Goal: Ask a question

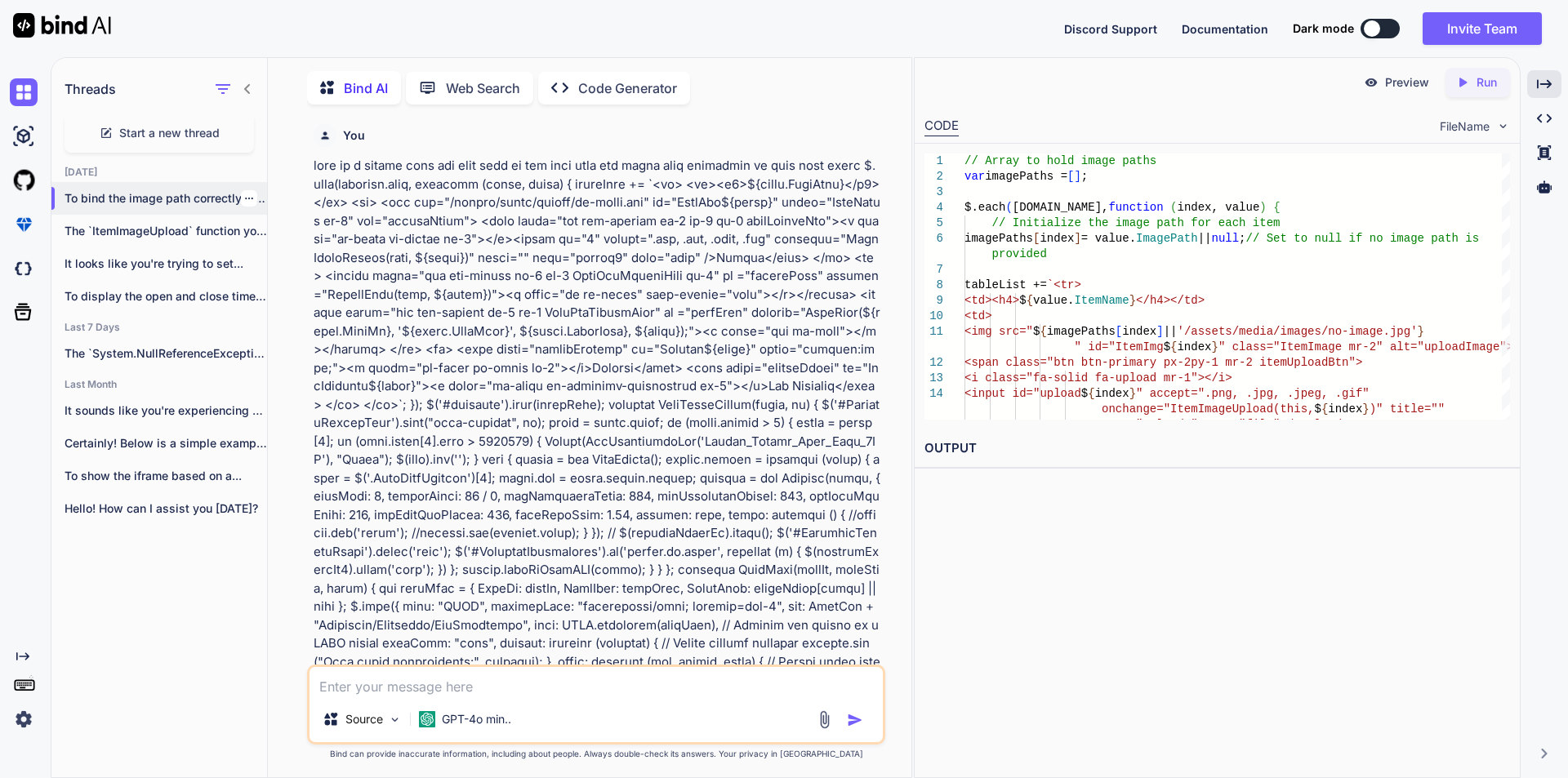
scroll to position [3829, 0]
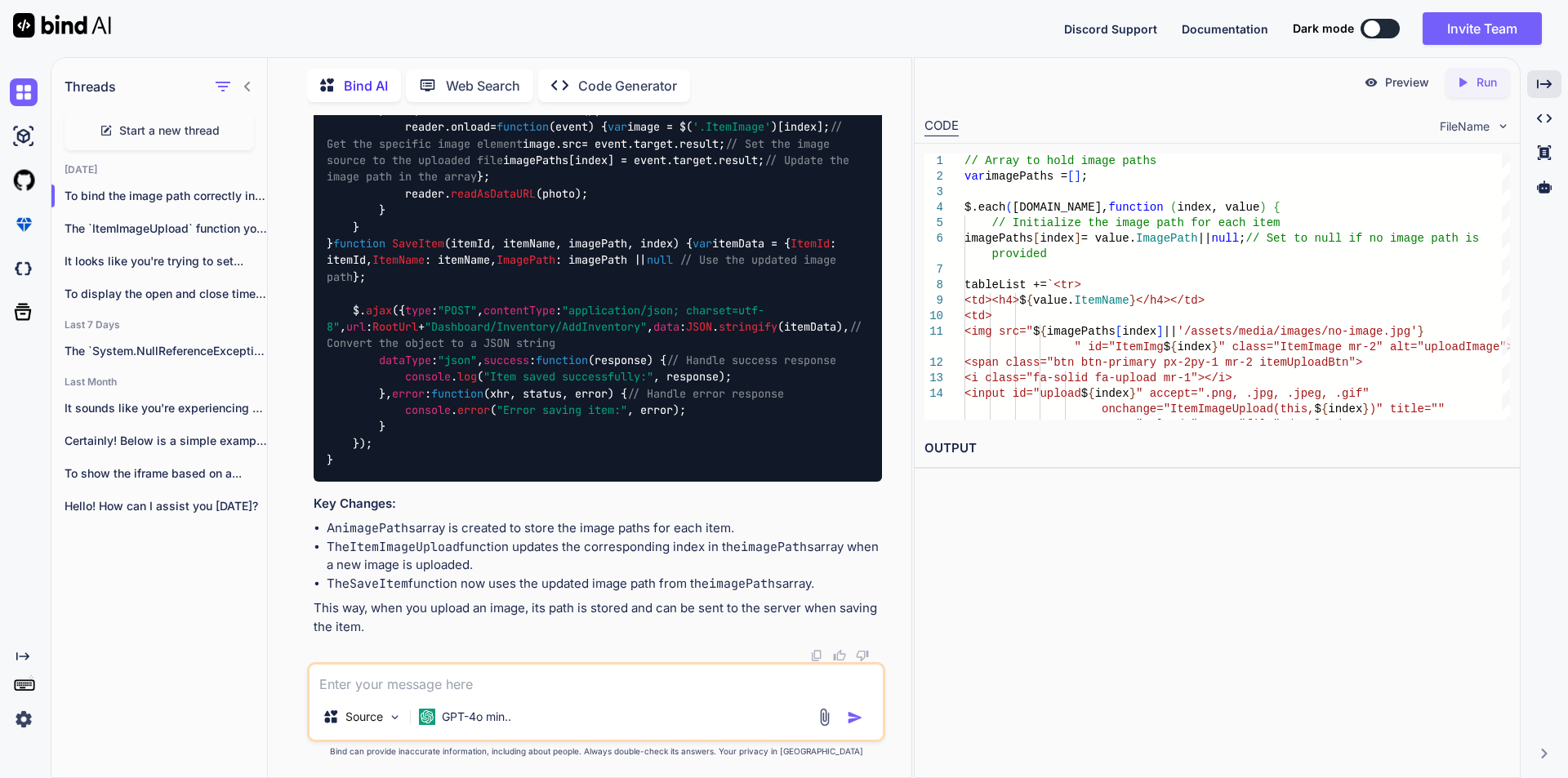
click at [211, 128] on span "Start a new thread" at bounding box center [169, 130] width 101 height 17
type textarea "x"
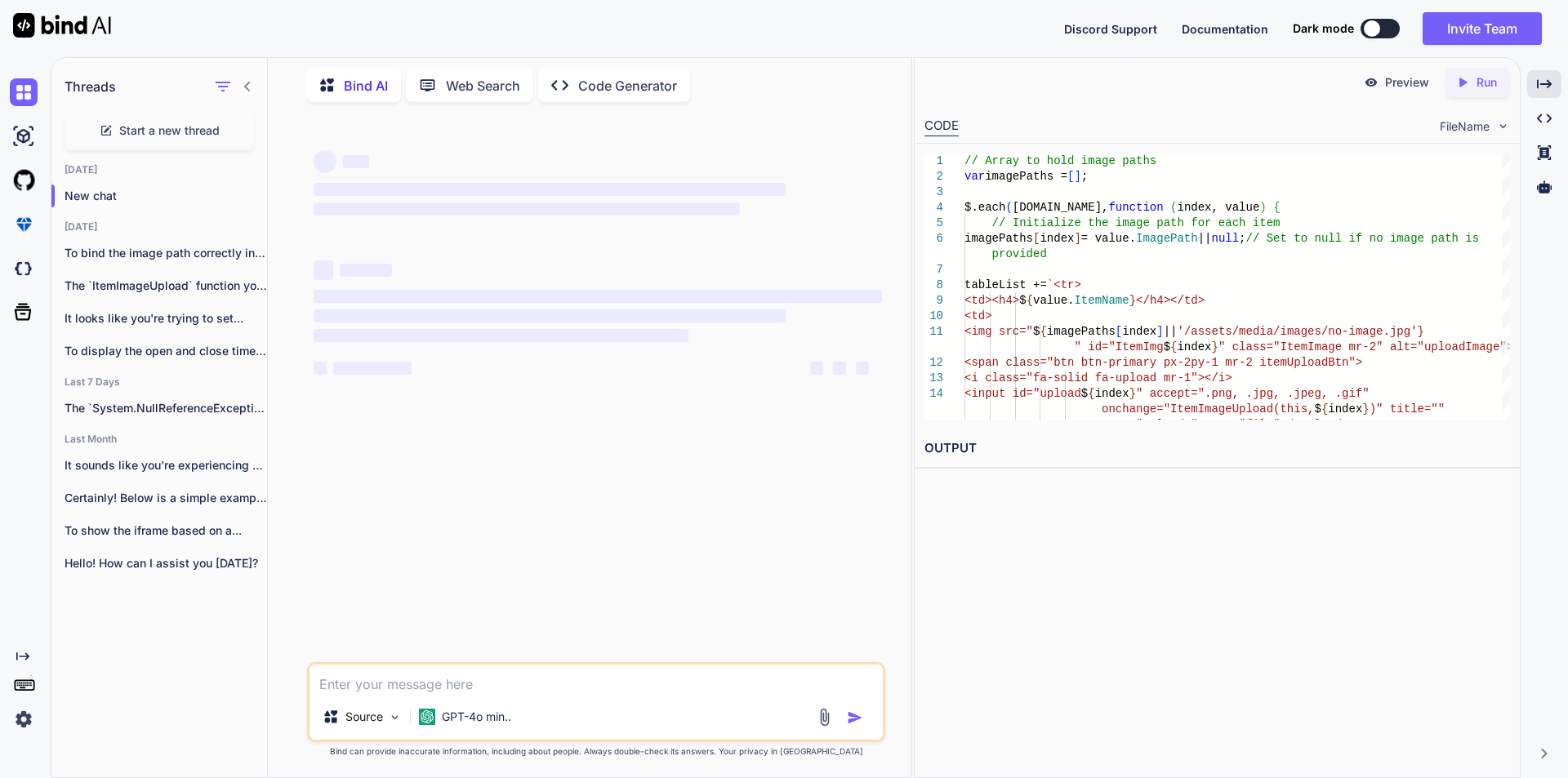
drag, startPoint x: 464, startPoint y: 697, endPoint x: 443, endPoint y: 687, distance: 23.3
click at [462, 697] on div "Source GPT-4o min.." at bounding box center [596, 702] width 578 height 80
click at [566, 689] on textarea at bounding box center [596, 679] width 573 height 30
paste textarea "private string UploadFileToS3(string item) { try { var request = new S3BucketRe…"
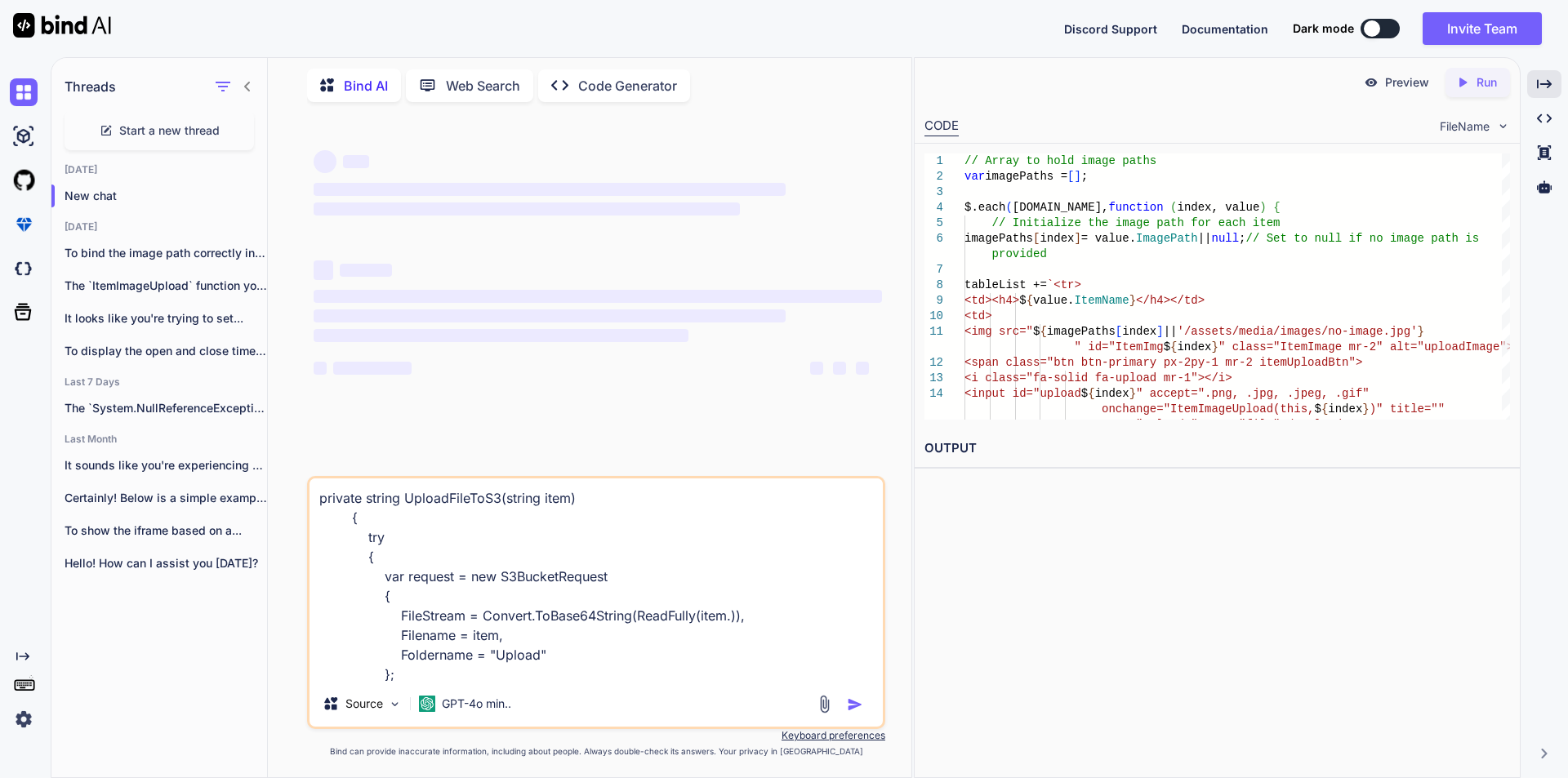
scroll to position [394, 0]
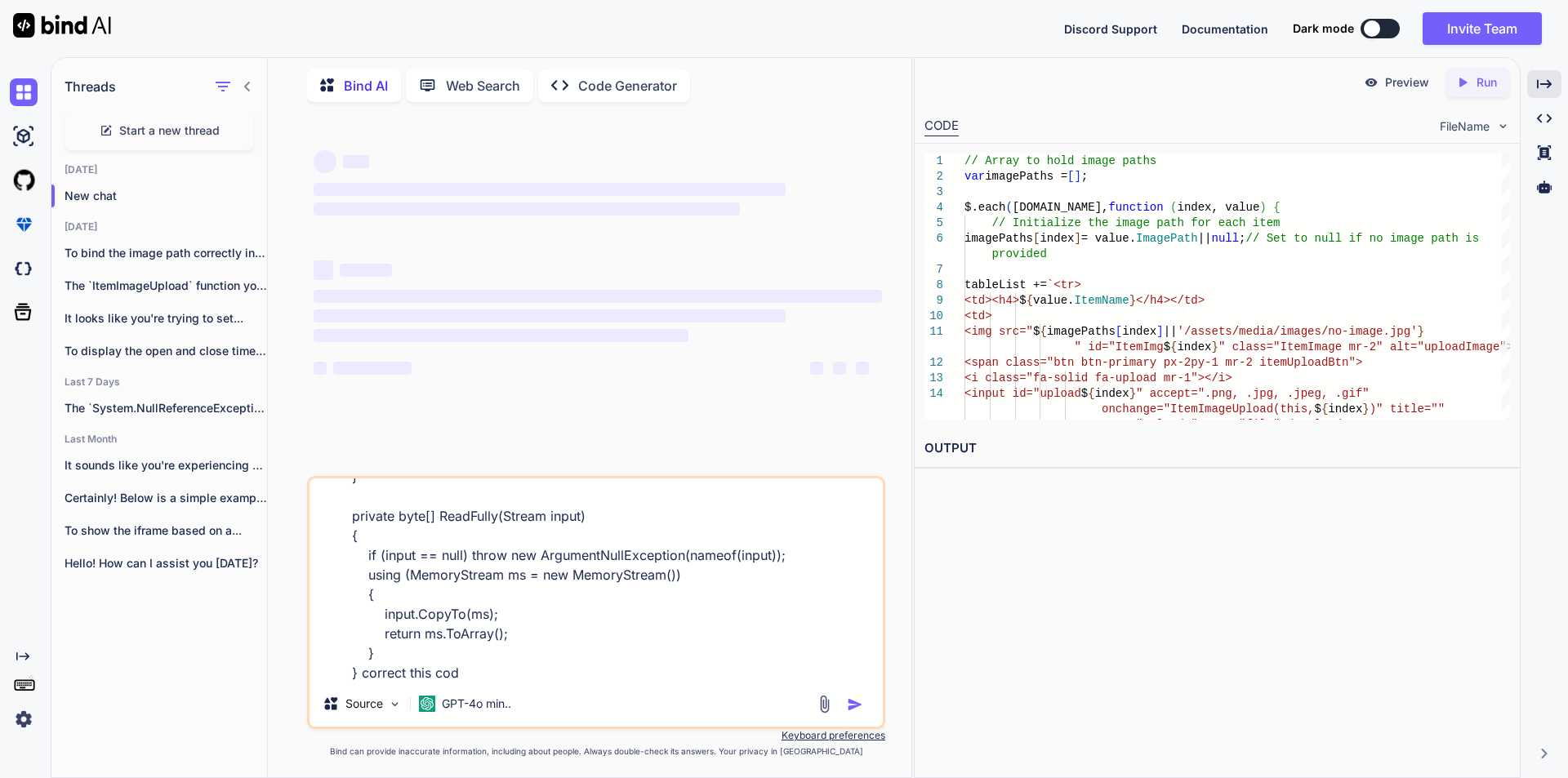
type textarea "private string UploadFileToS3(string item) { try { var request = new S3BucketRe…"
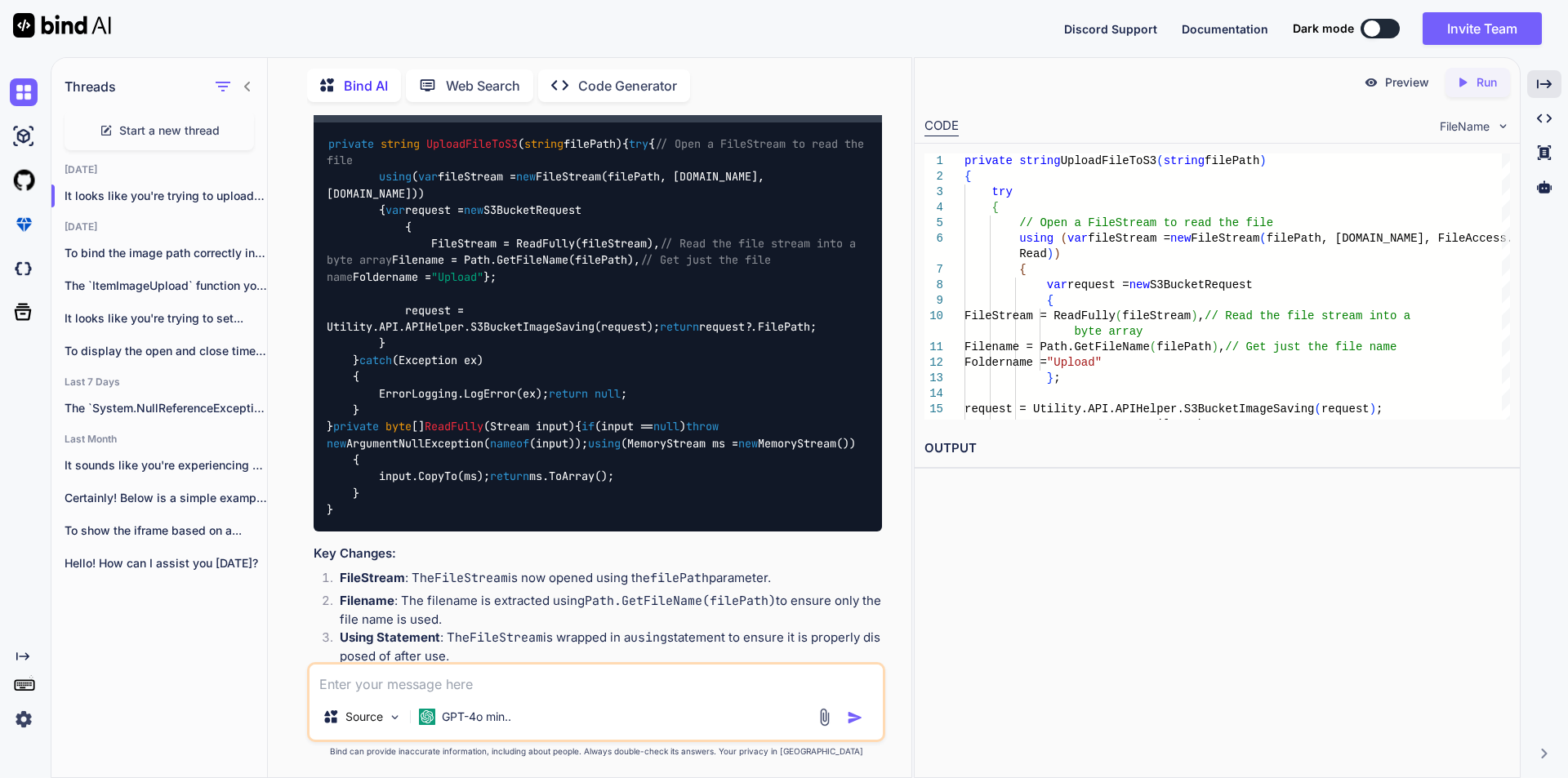
scroll to position [326, 0]
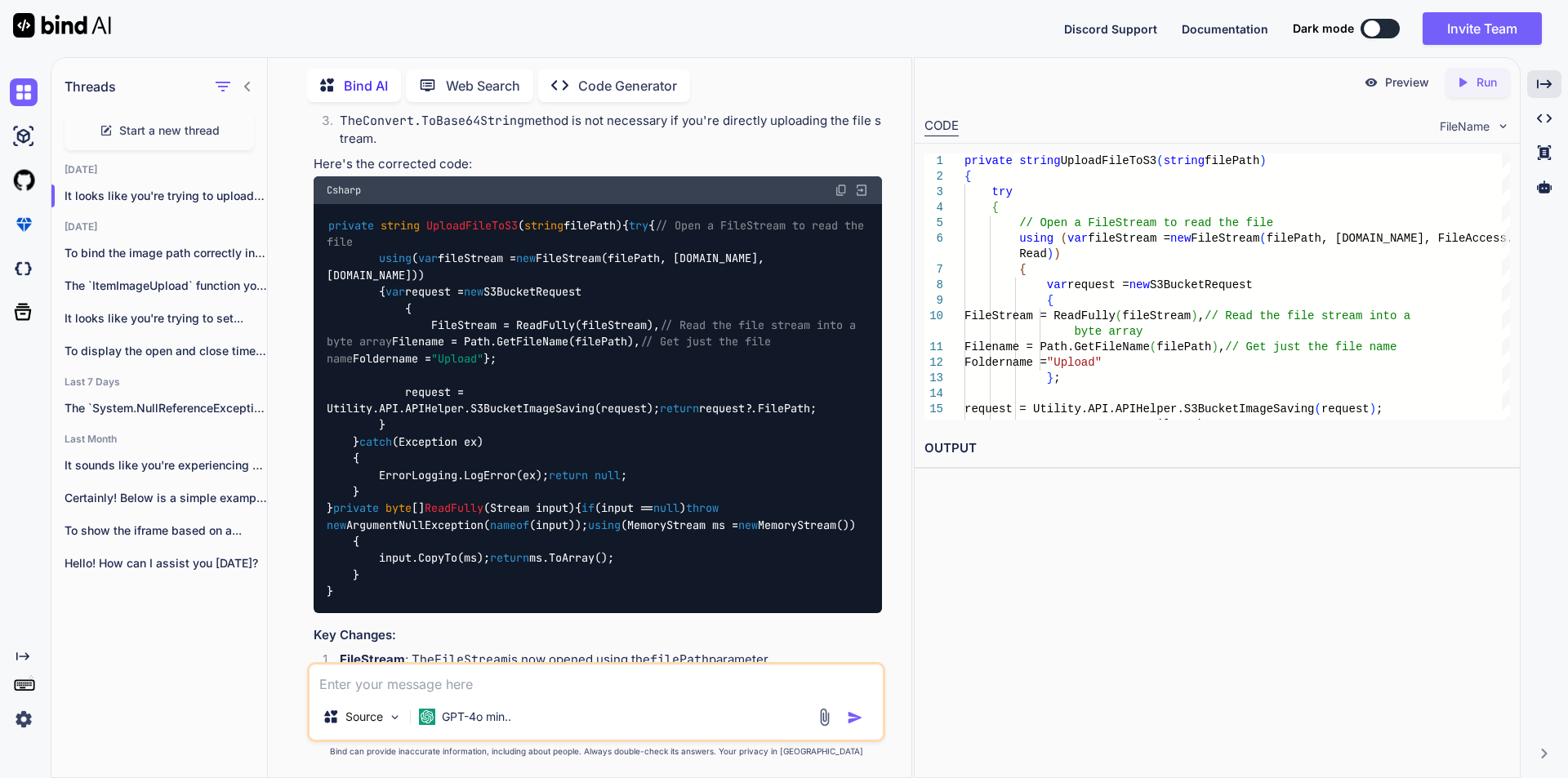
click at [838, 191] on img at bounding box center [840, 190] width 13 height 13
click at [433, 677] on textarea at bounding box center [596, 679] width 573 height 30
paste textarea "FileStream = ReadFully(fileStream),"
type textarea "FileStream = ReadFully(fileStream), this line throw error"
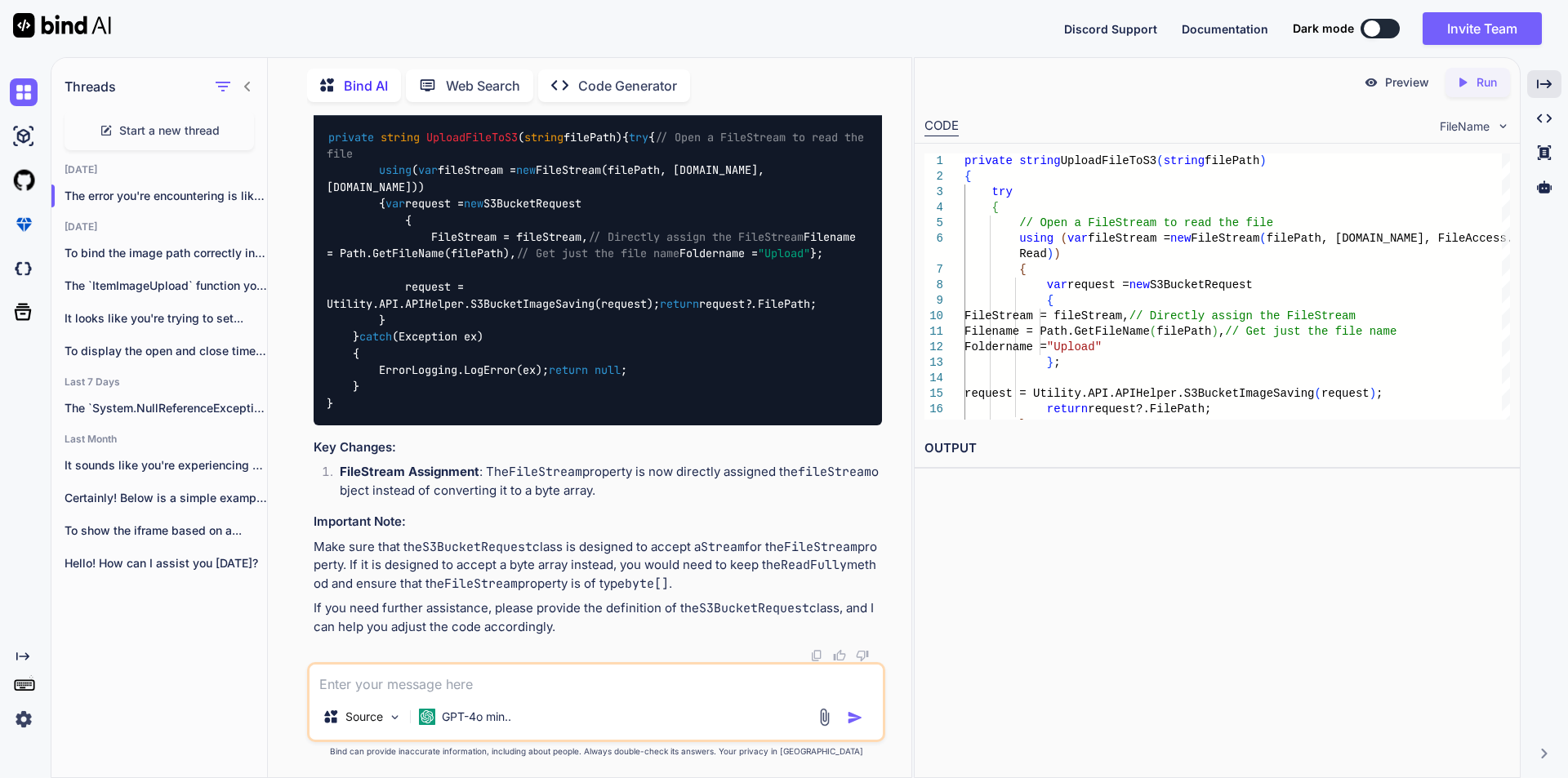
scroll to position [1437, 0]
click at [837, 109] on img at bounding box center [840, 102] width 13 height 13
drag, startPoint x: 430, startPoint y: 333, endPoint x: 591, endPoint y: 334, distance: 161.0
click at [591, 334] on code "private string UploadFileToS3 ( string filePath ) { try { // Open a FileStream …" at bounding box center [598, 270] width 543 height 284
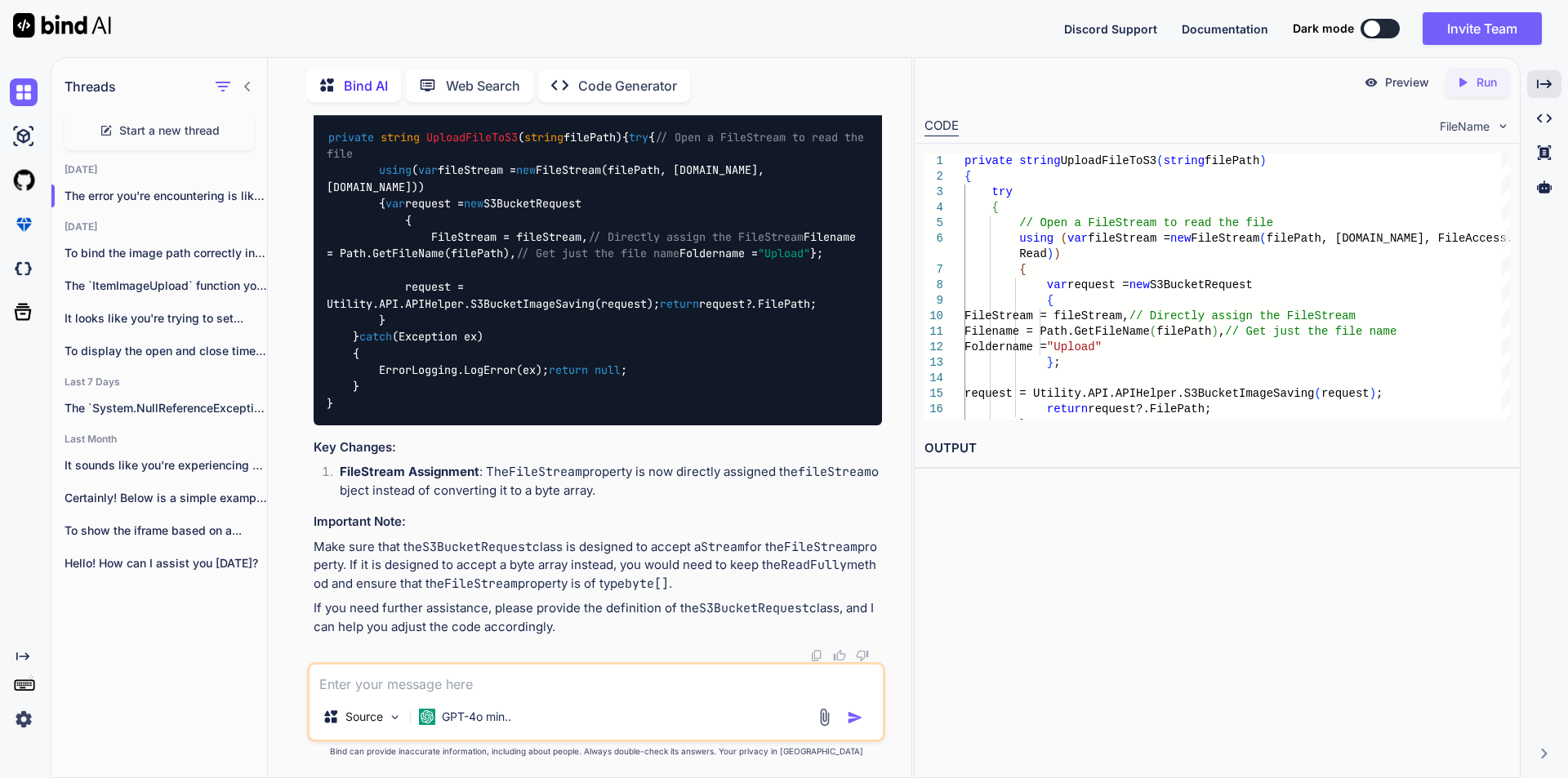
copy code "FileStream = fileStream,"
click at [467, 676] on textarea at bounding box center [596, 679] width 573 height 30
paste textarea "FileStream = fileStream,"
type textarea "FileStream = fileStream, this line throw error"
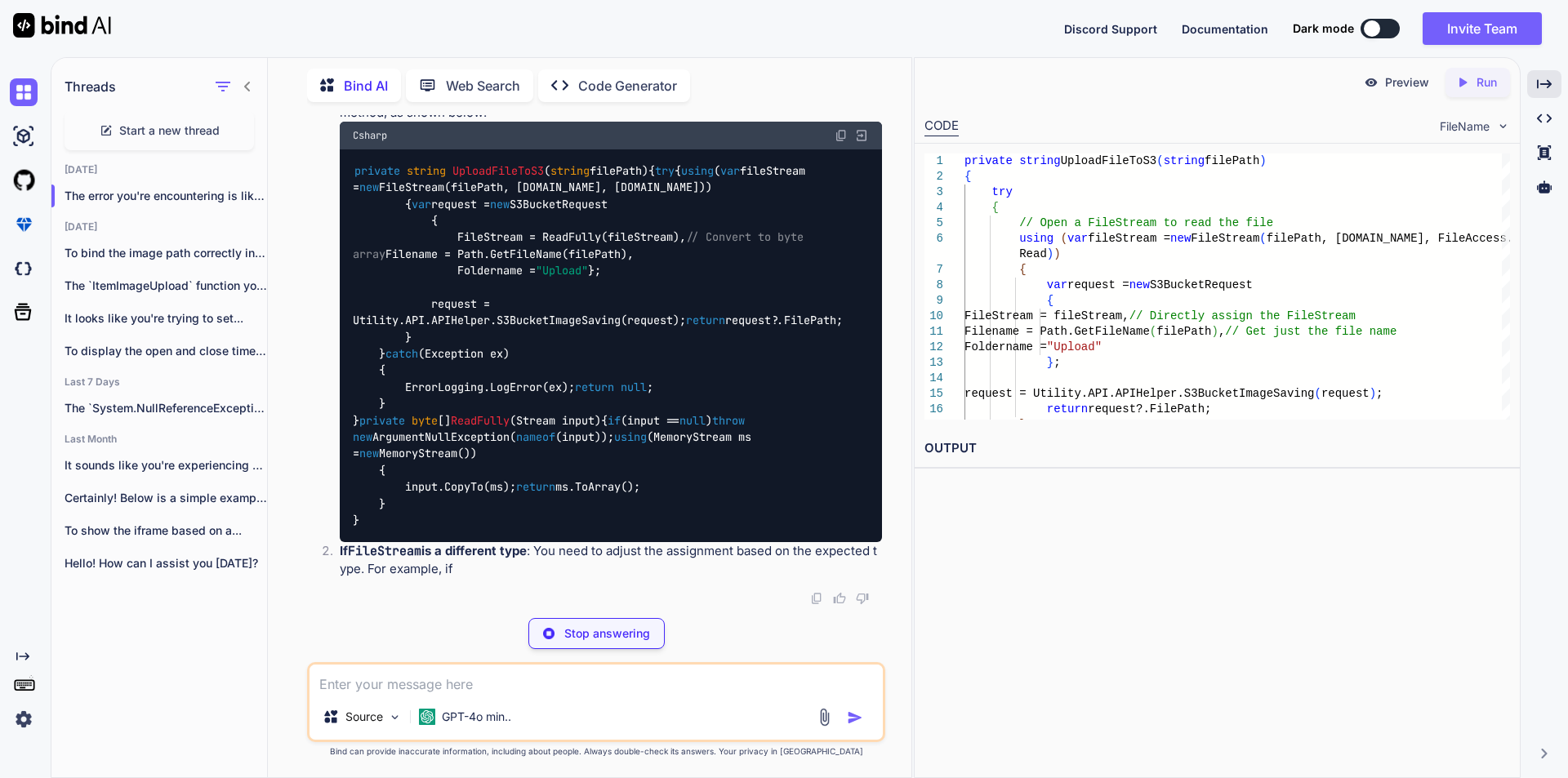
scroll to position [2343, 0]
click at [838, 150] on div "Csharp" at bounding box center [610, 136] width 542 height 28
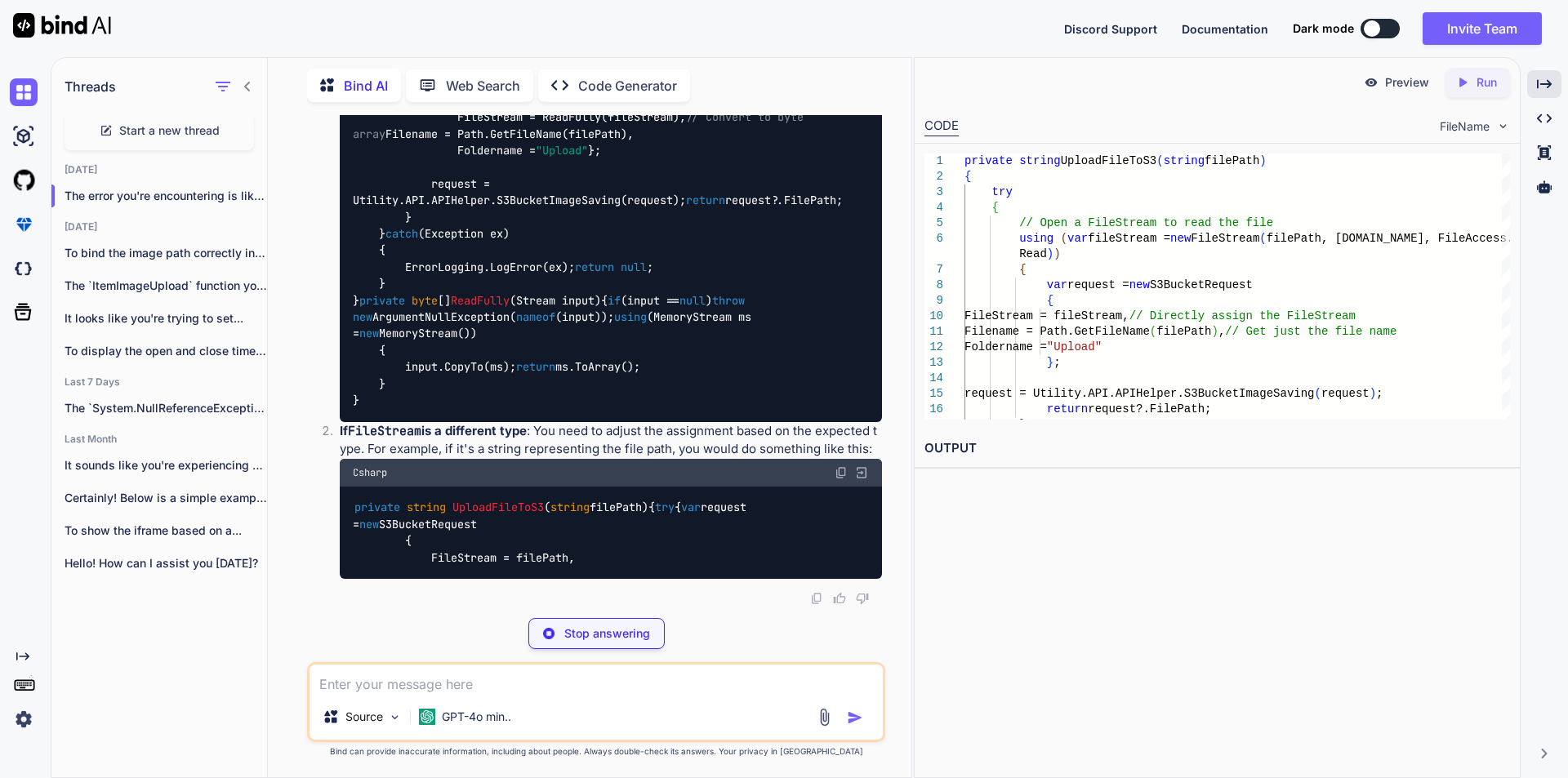
click at [834, 22] on img at bounding box center [840, 15] width 13 height 13
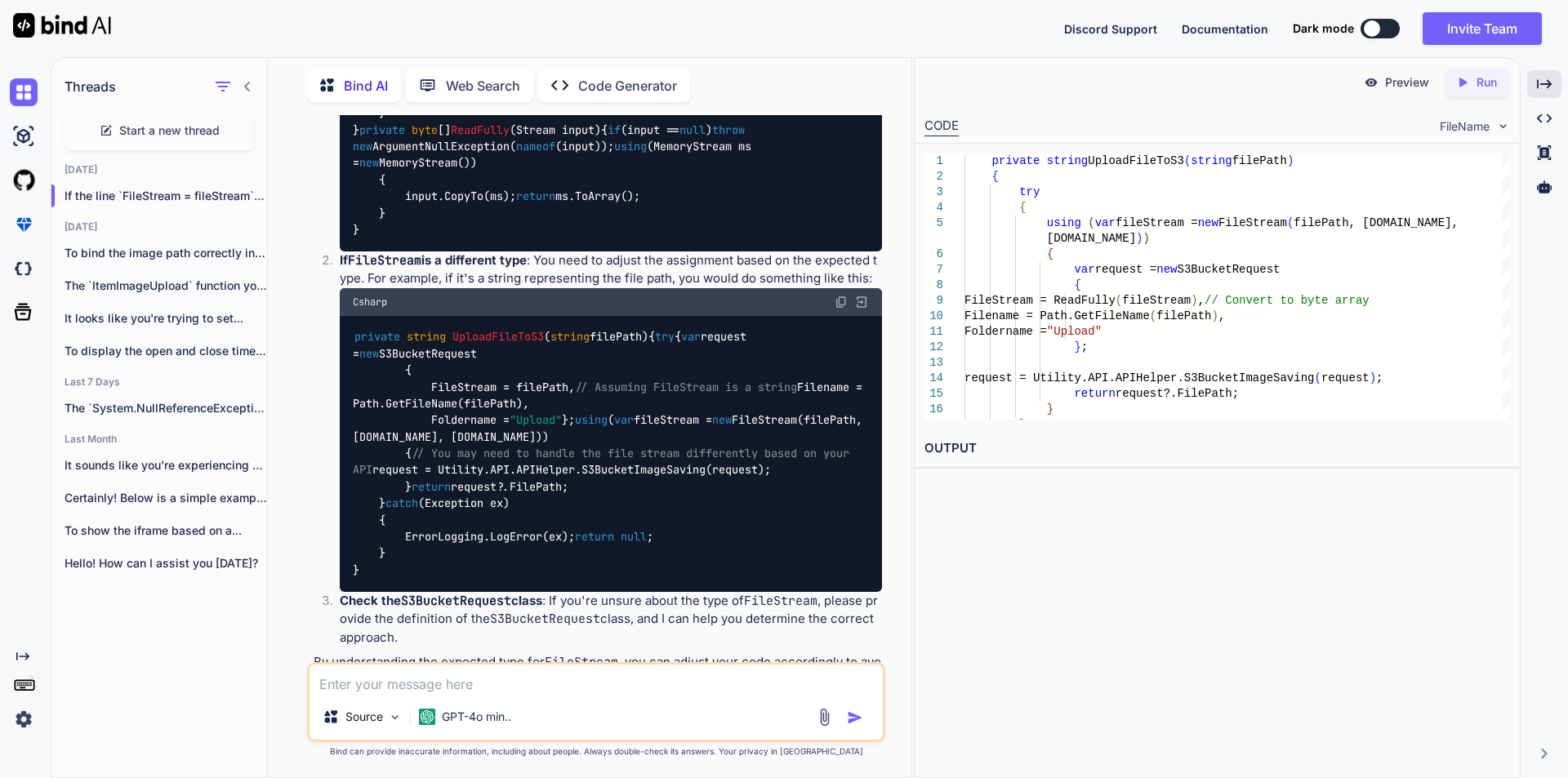
click at [516, 676] on textarea at bounding box center [596, 679] width 573 height 30
paste textarea "ReadFully(fileStream)"
type textarea "ReadFully(fileStream) error cannot convert byte to string"
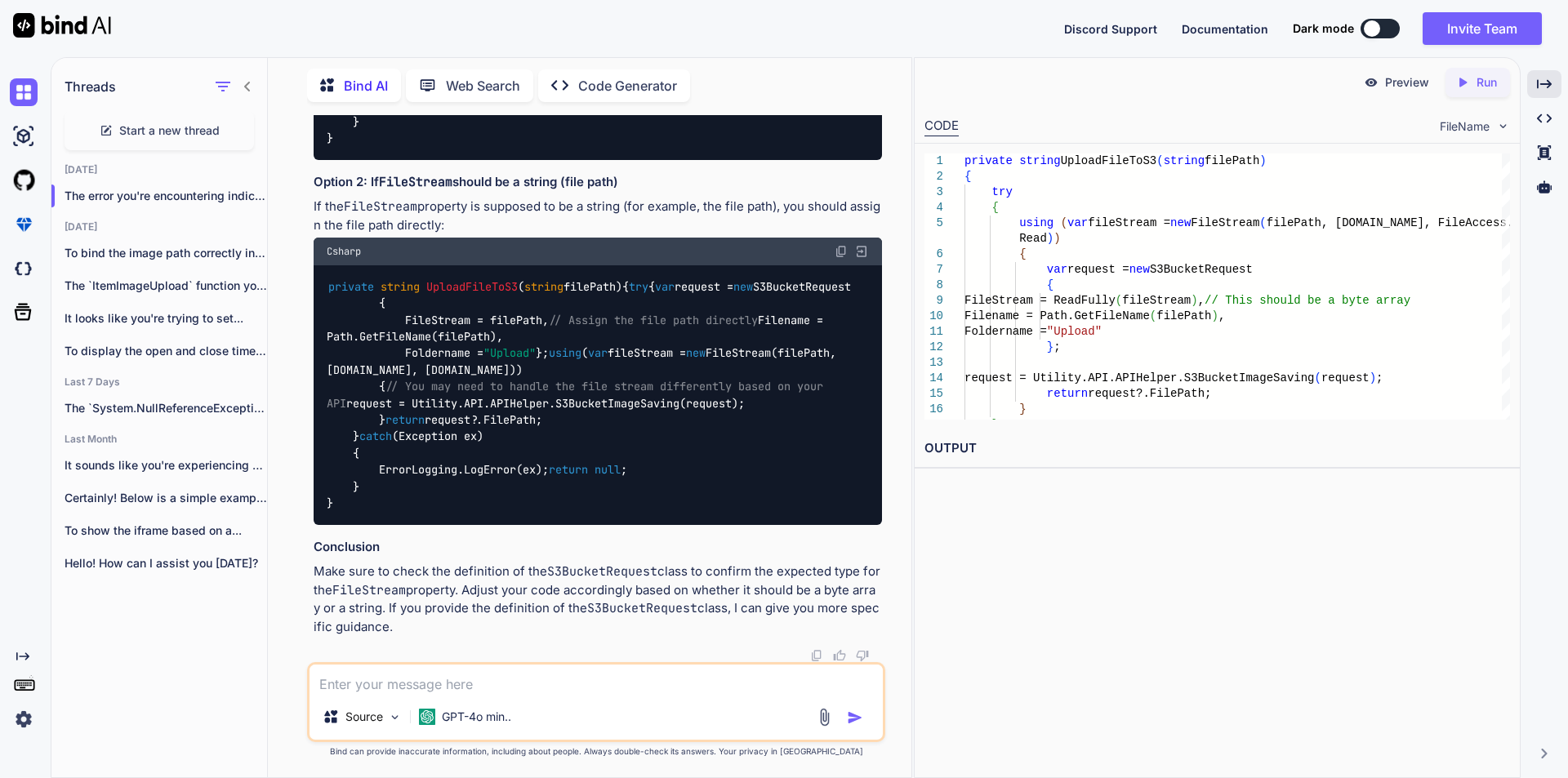
scroll to position [3925, 0]
click at [163, 130] on span "Start a new thread" at bounding box center [169, 130] width 101 height 17
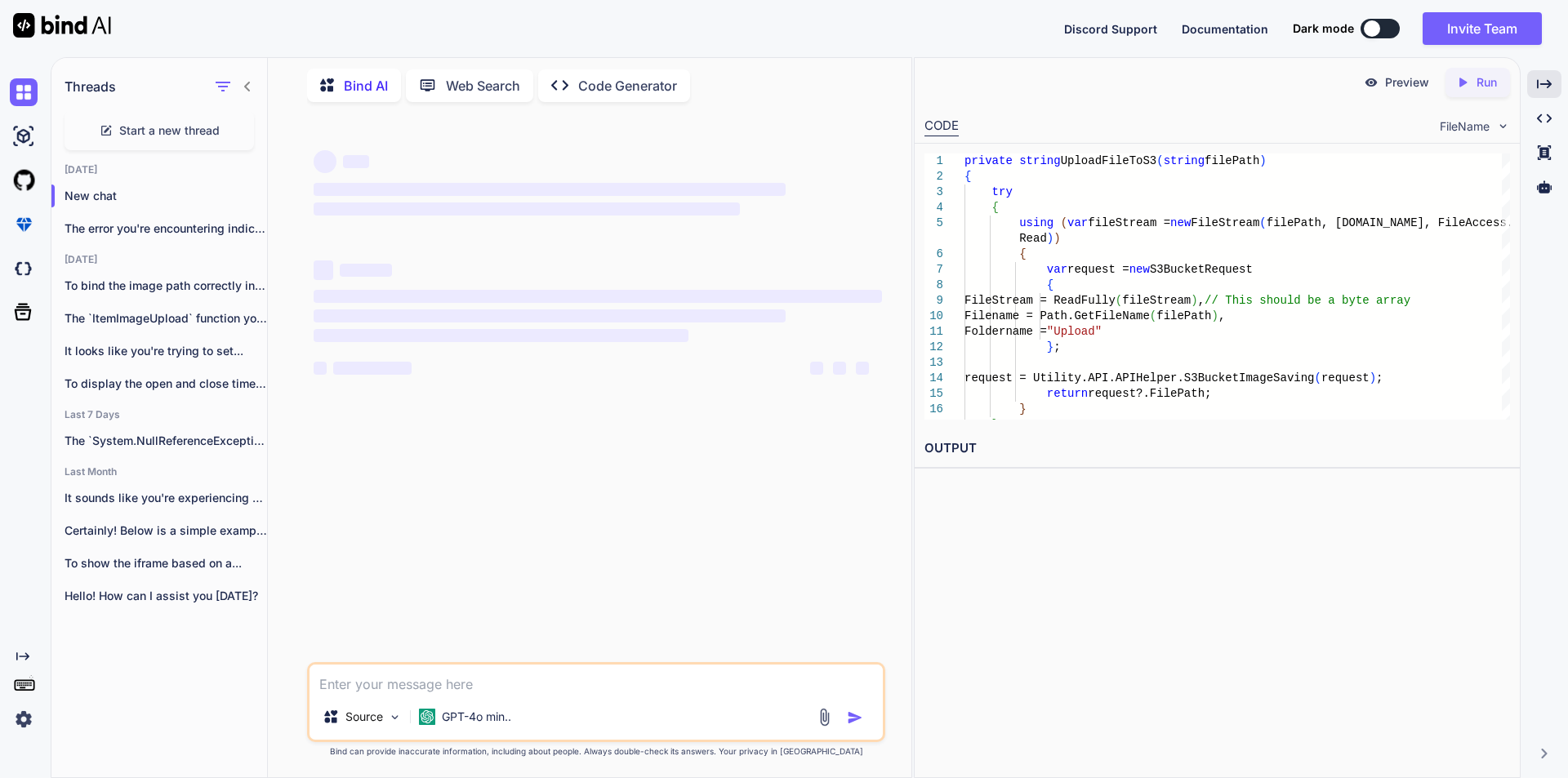
scroll to position [0, 0]
click at [378, 684] on textarea at bounding box center [596, 679] width 573 height 30
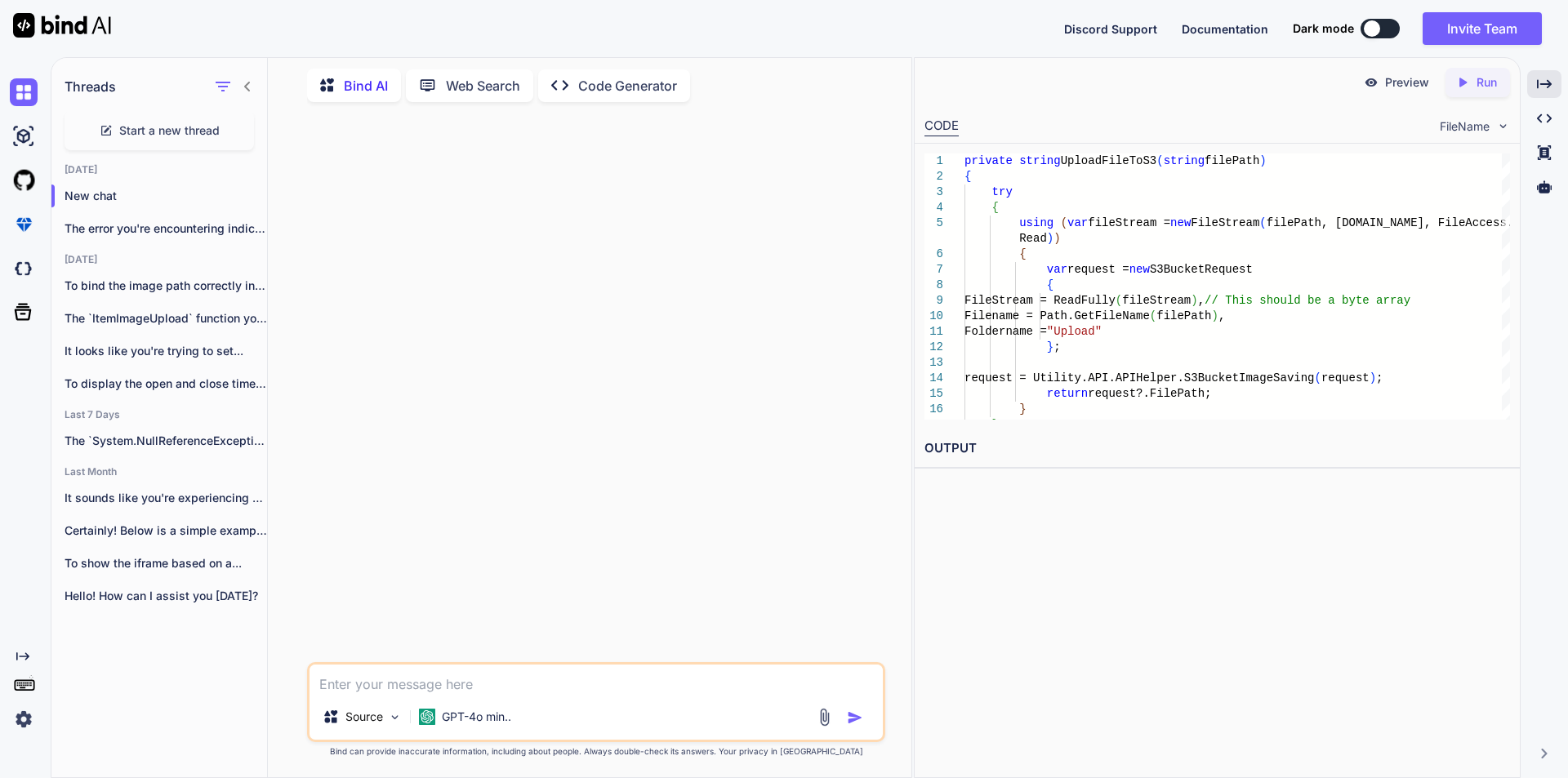
paste textarea "public ActionResult SaveInventoryItemData(Item item) { try { if (!string.IsNull…"
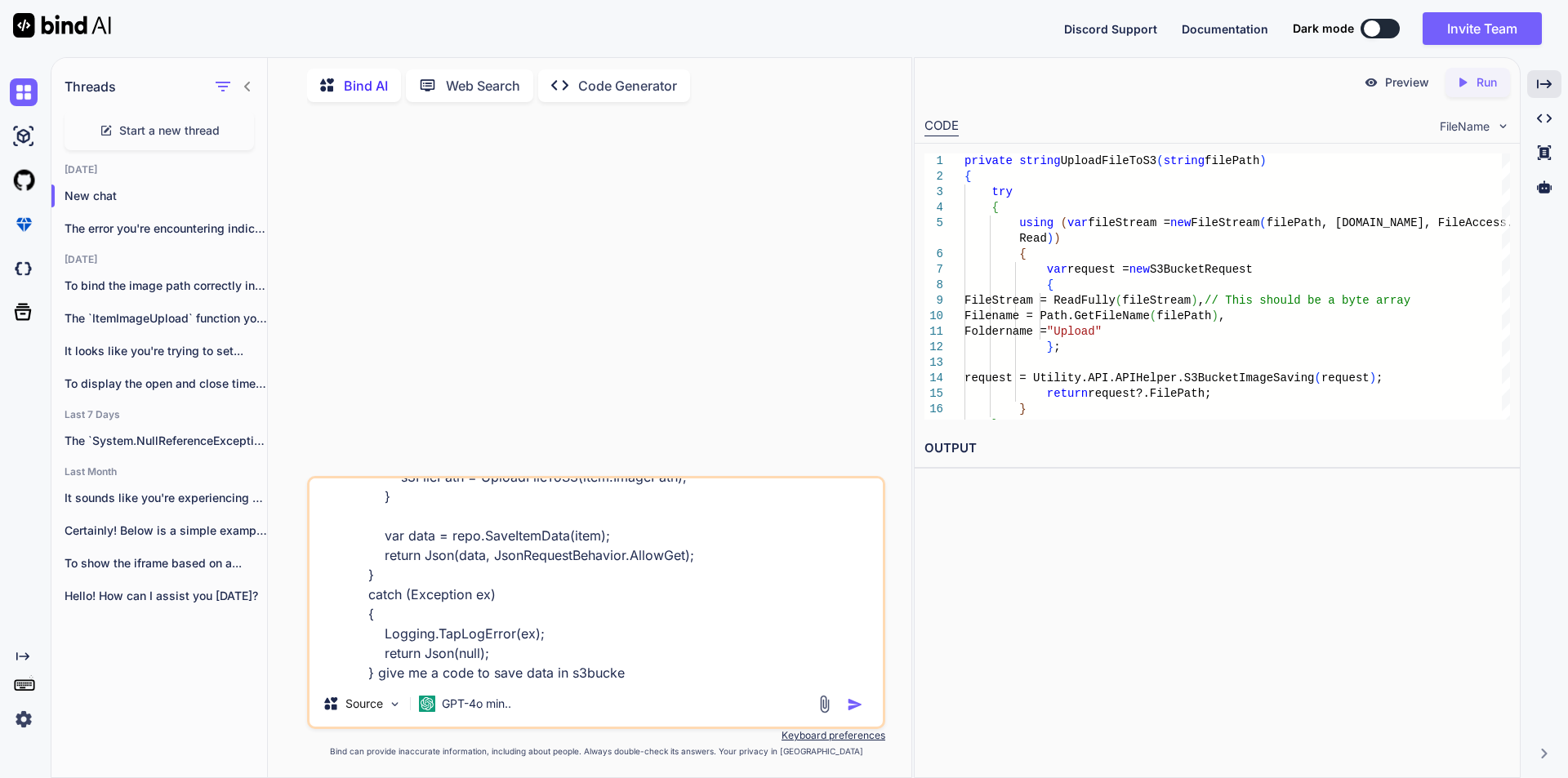
type textarea "public ActionResult SaveInventoryItemData(Item item) { try { if (!string.IsNull…"
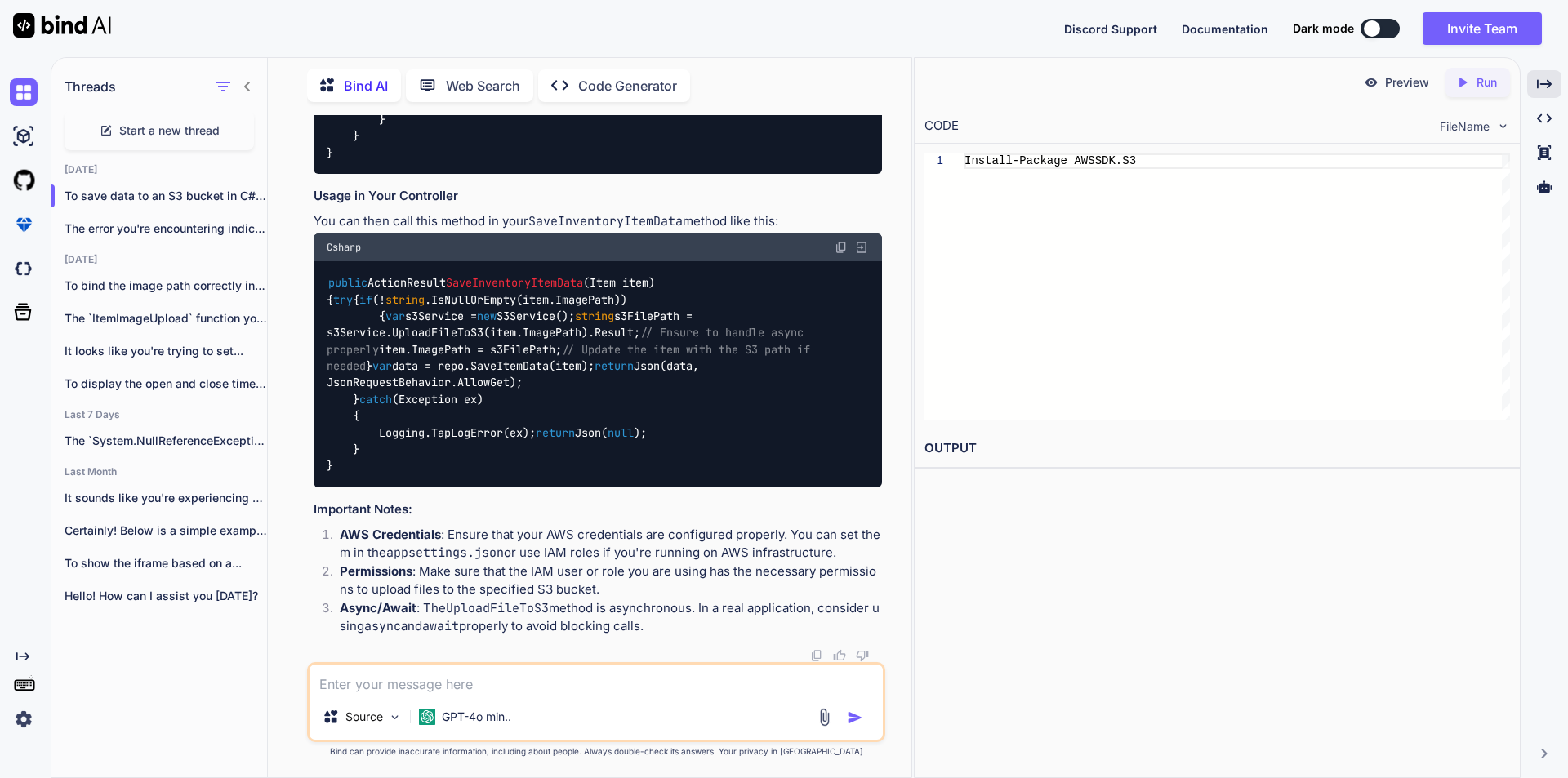
scroll to position [1304, 0]
click at [244, 191] on icon "button" at bounding box center [249, 195] width 10 height 10
click at [273, 253] on span "Delete" at bounding box center [286, 257] width 35 height 17
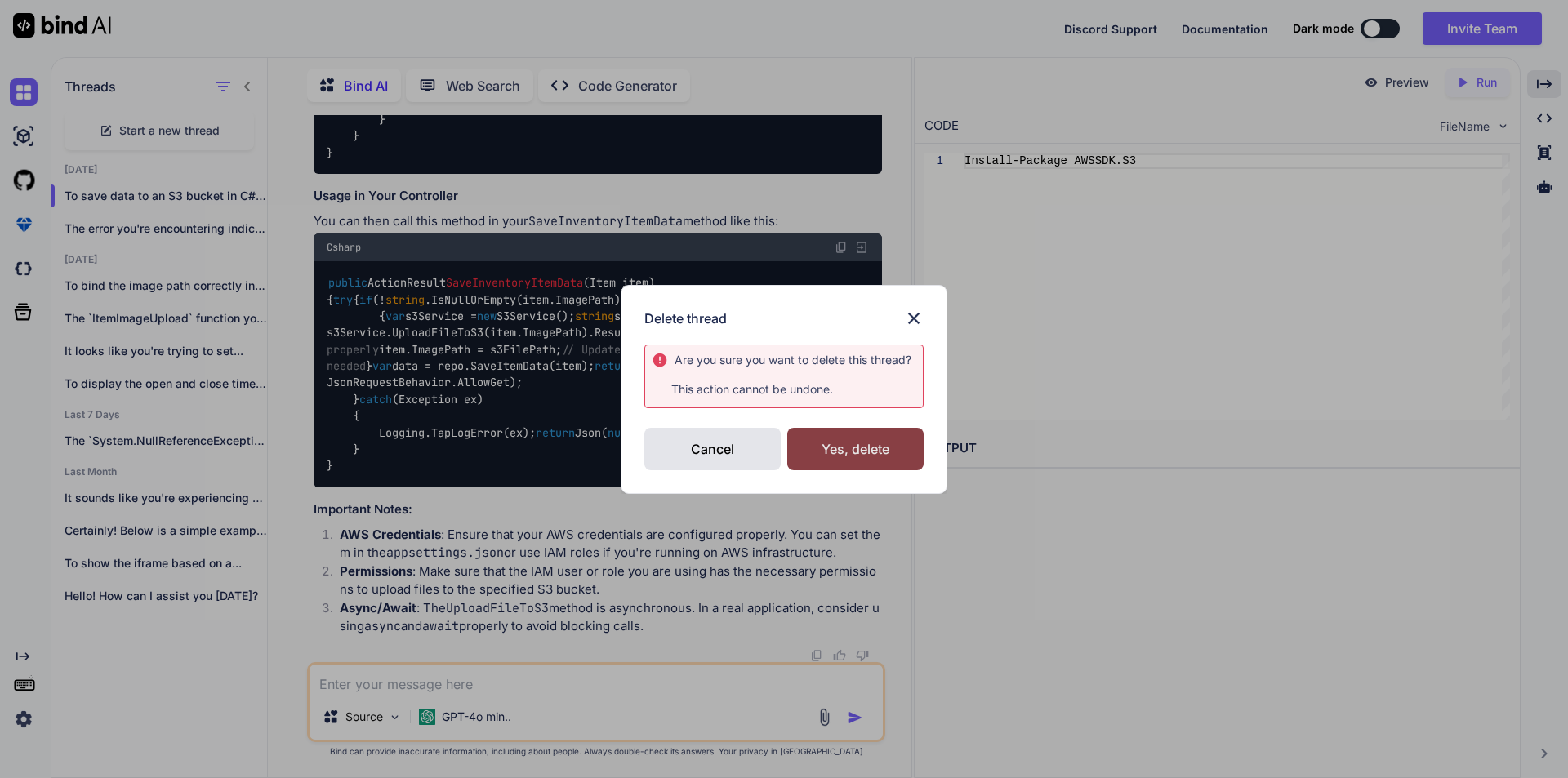
click at [864, 438] on div "Yes, delete" at bounding box center [855, 449] width 137 height 43
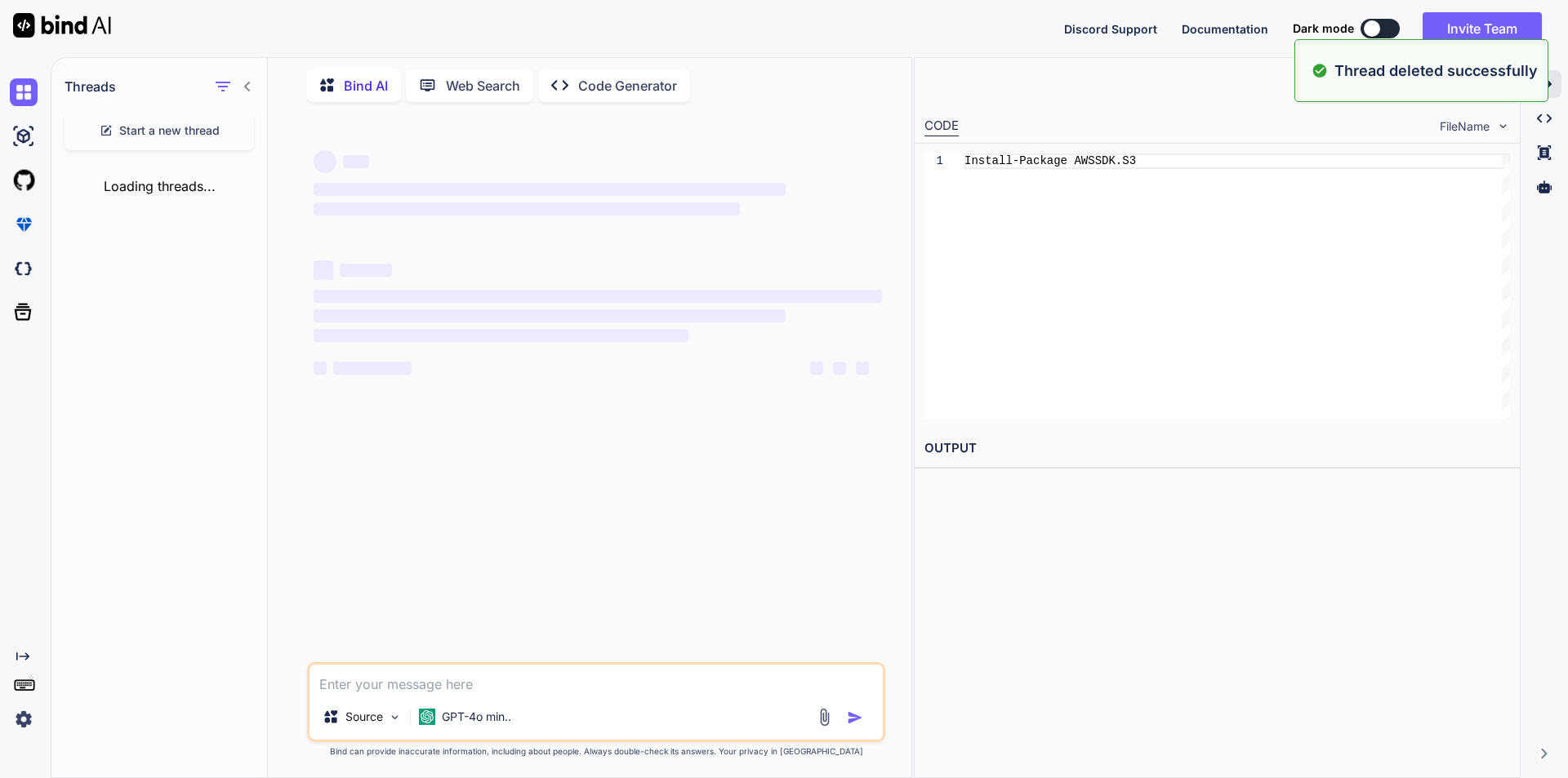
scroll to position [0, 0]
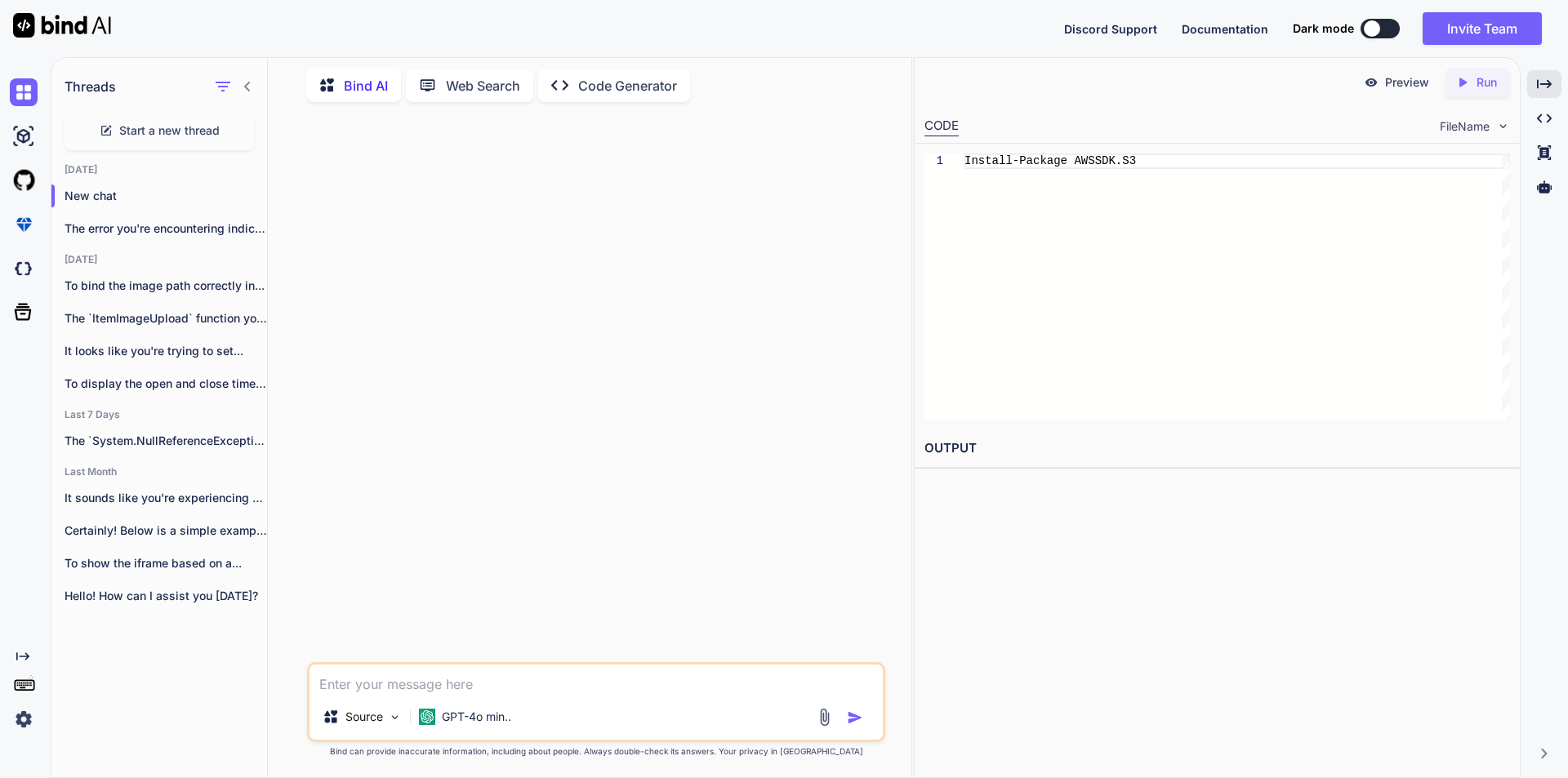
click at [474, 679] on textarea at bounding box center [596, 679] width 573 height 30
paste textarea "const base64encodedImage = canvas.toDataURL();"
type textarea "const base64encodedImage = canvas.toDataURL(); can we limit the size under 50"
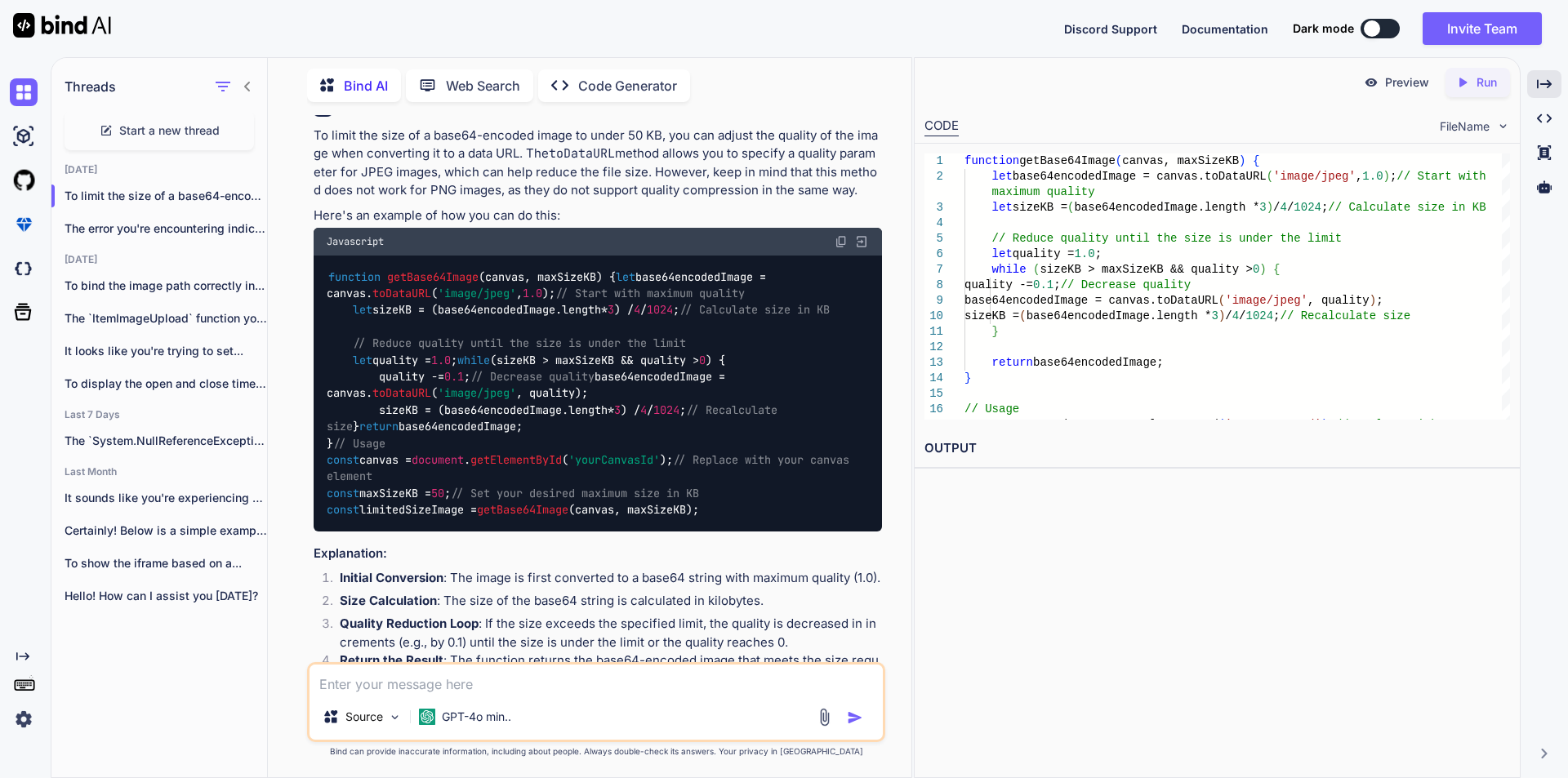
scroll to position [81, 0]
